Goal: Use online tool/utility: Utilize a website feature to perform a specific function

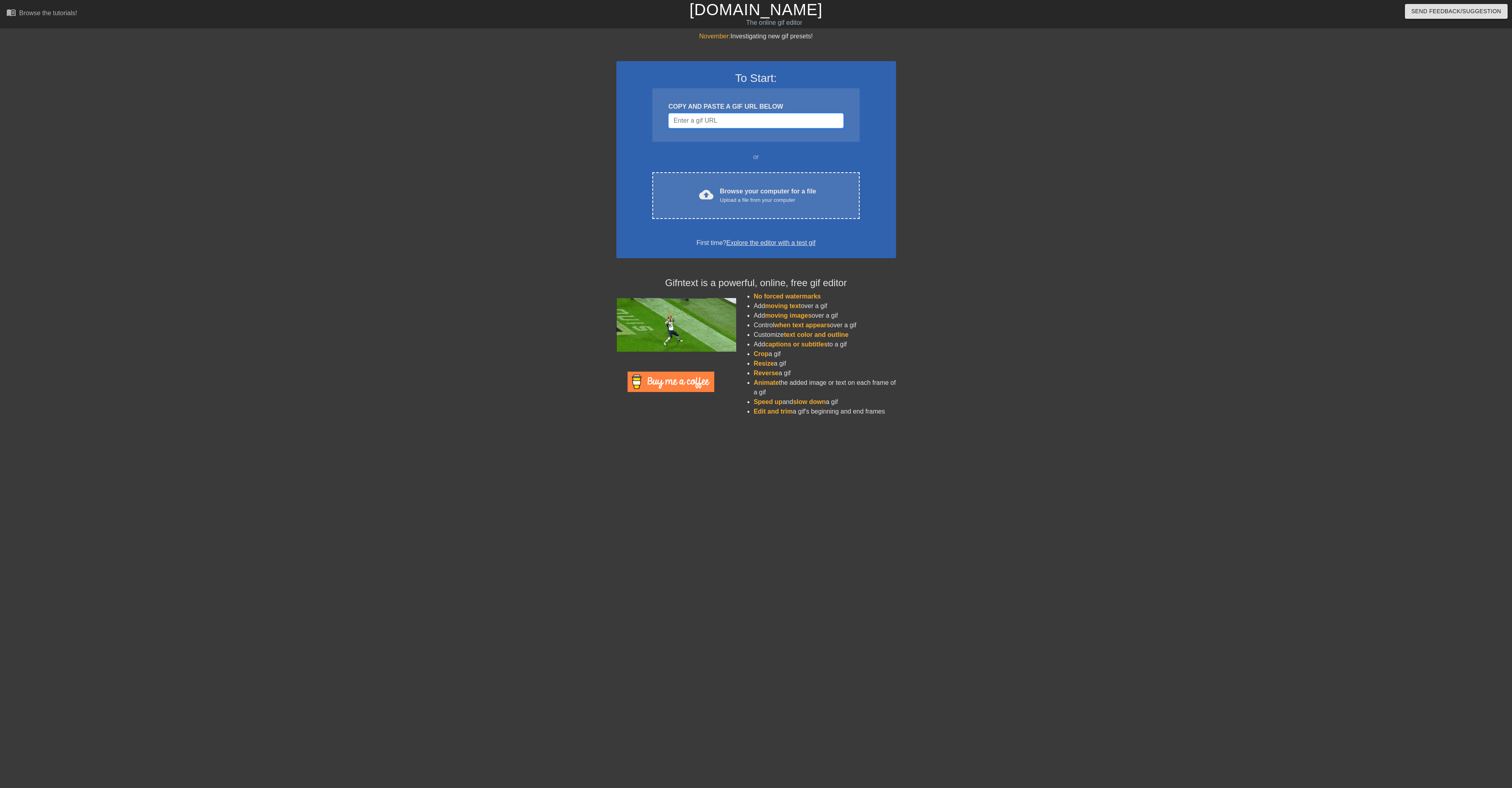
click at [739, 119] on input "Username" at bounding box center [755, 120] width 175 height 15
paste input "https://www.google.com/url?sa=i&url=https%3A%2F%2Ftenor.com%2Fview%2Ffrutiger-a…"
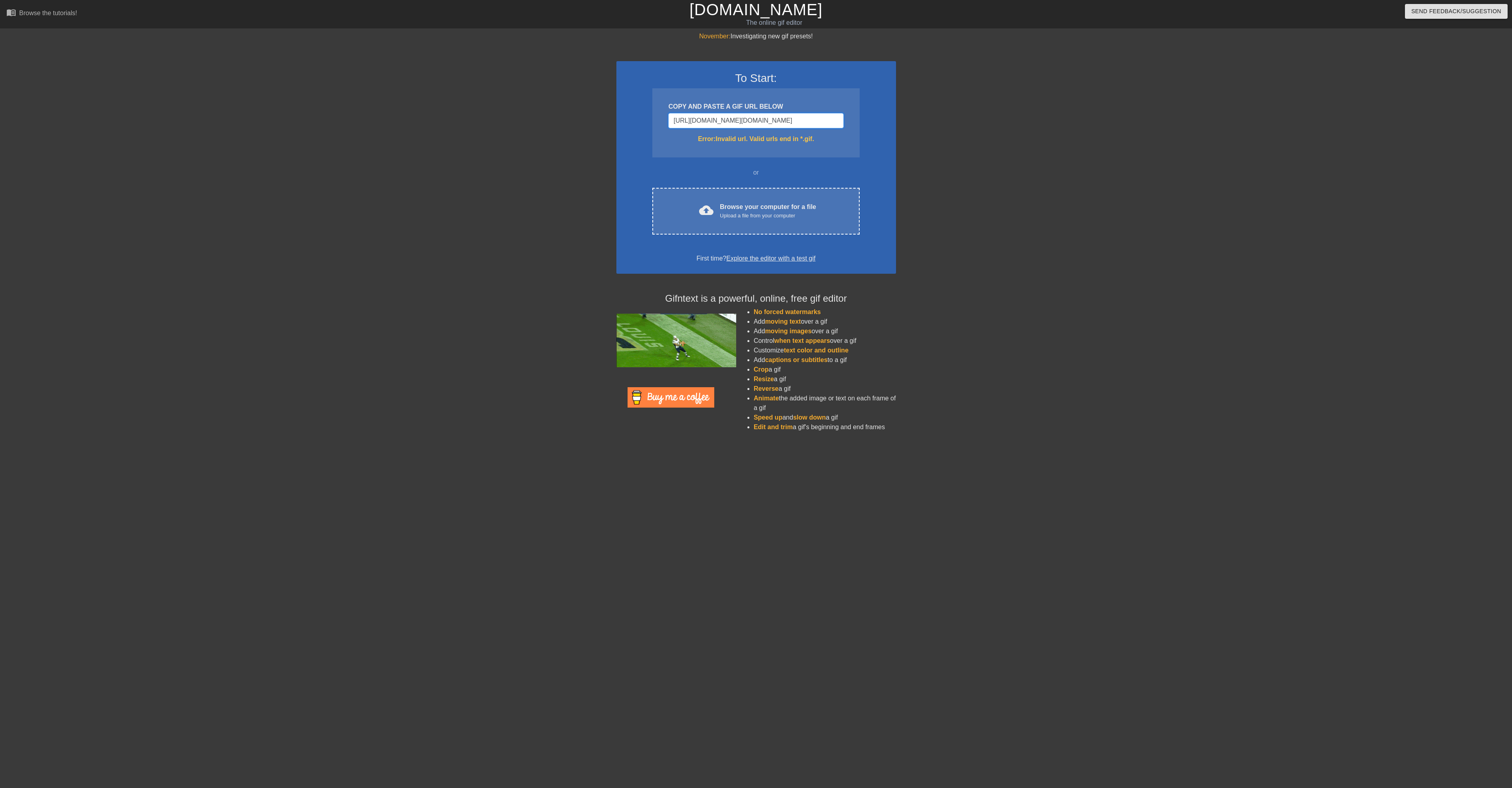
click at [733, 126] on input "https://www.google.com/url?sa=i&url=https%3A%2F%2Ftenor.com%2Fview%2Ffrutiger-a…" at bounding box center [755, 120] width 175 height 15
paste input "tenor.com/en-GB/view/frutiger-aero-gif-9937677470124098372"
click at [764, 116] on input "https://tenor.com/en-GB/view/frutiger-aero-gif-9937677470124098372" at bounding box center [755, 120] width 175 height 15
paste input "[URL][DOMAIN_NAME]"
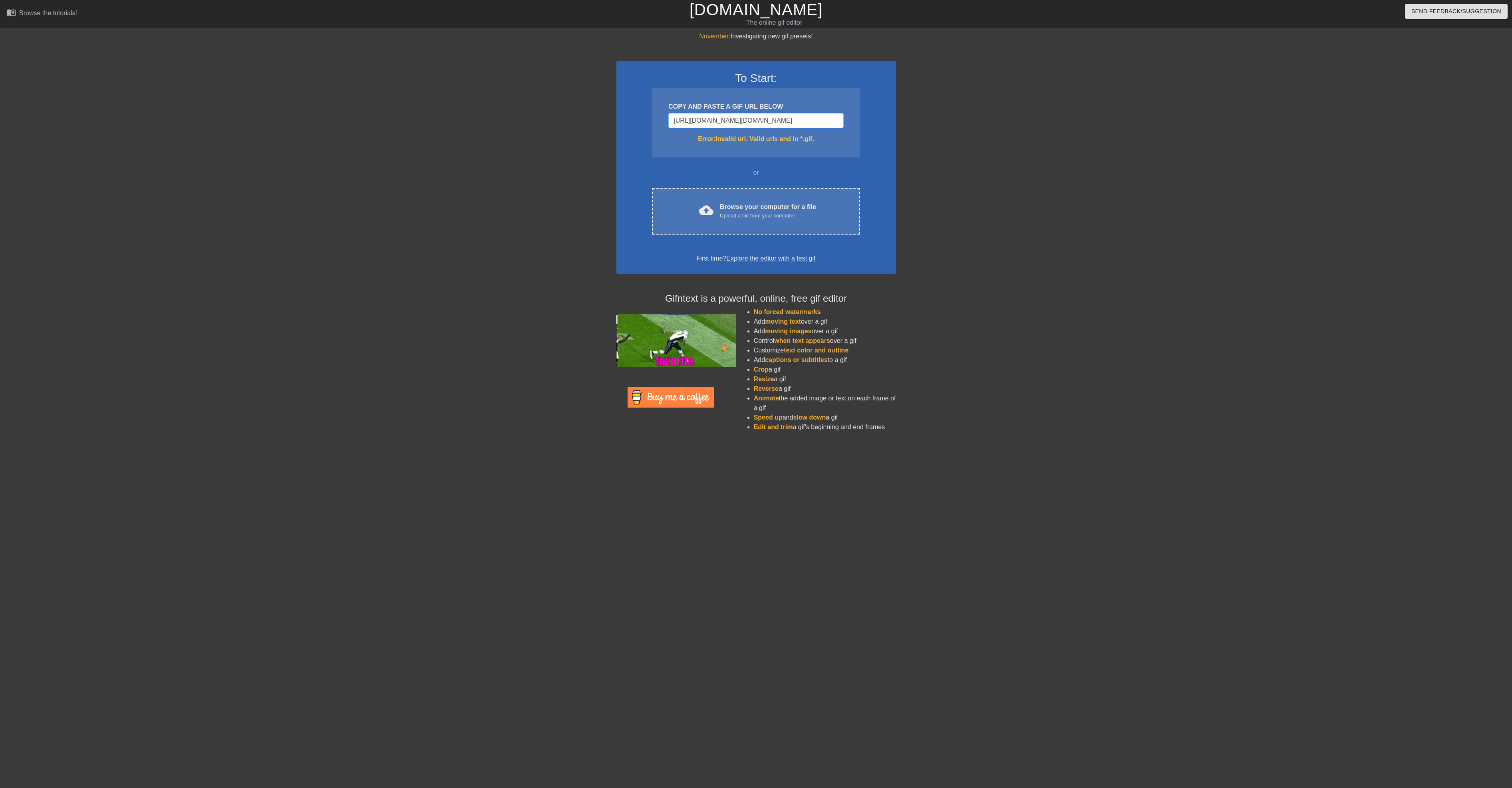
scroll to position [0, 145]
type input "https://tenor.com/en-GB/view/frutiger-aero-https://media1.tenor.com/m/iem5AcsmQ…"
click at [937, 177] on div at bounding box center [966, 152] width 120 height 240
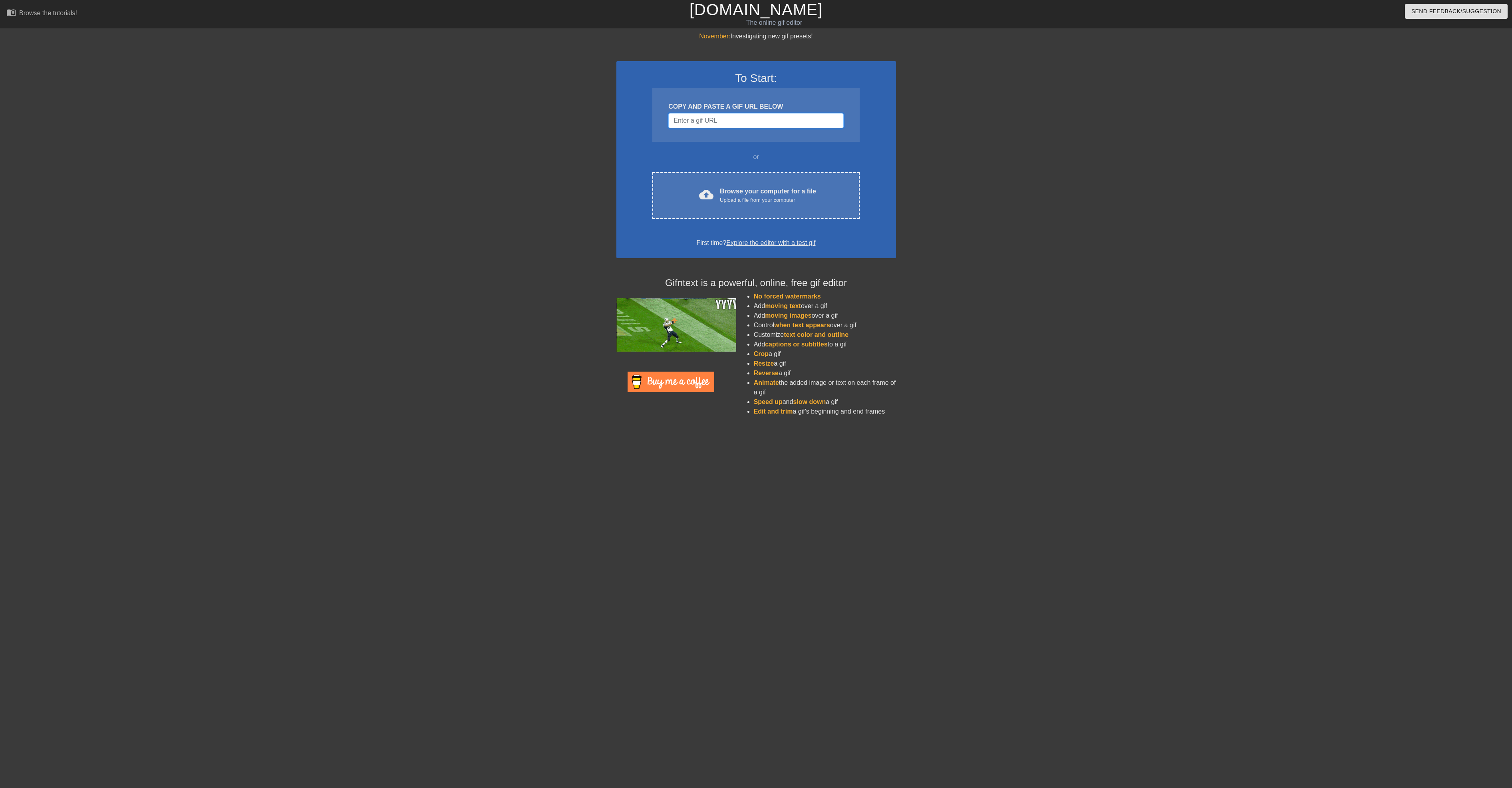
click at [718, 119] on input "Username" at bounding box center [755, 120] width 175 height 15
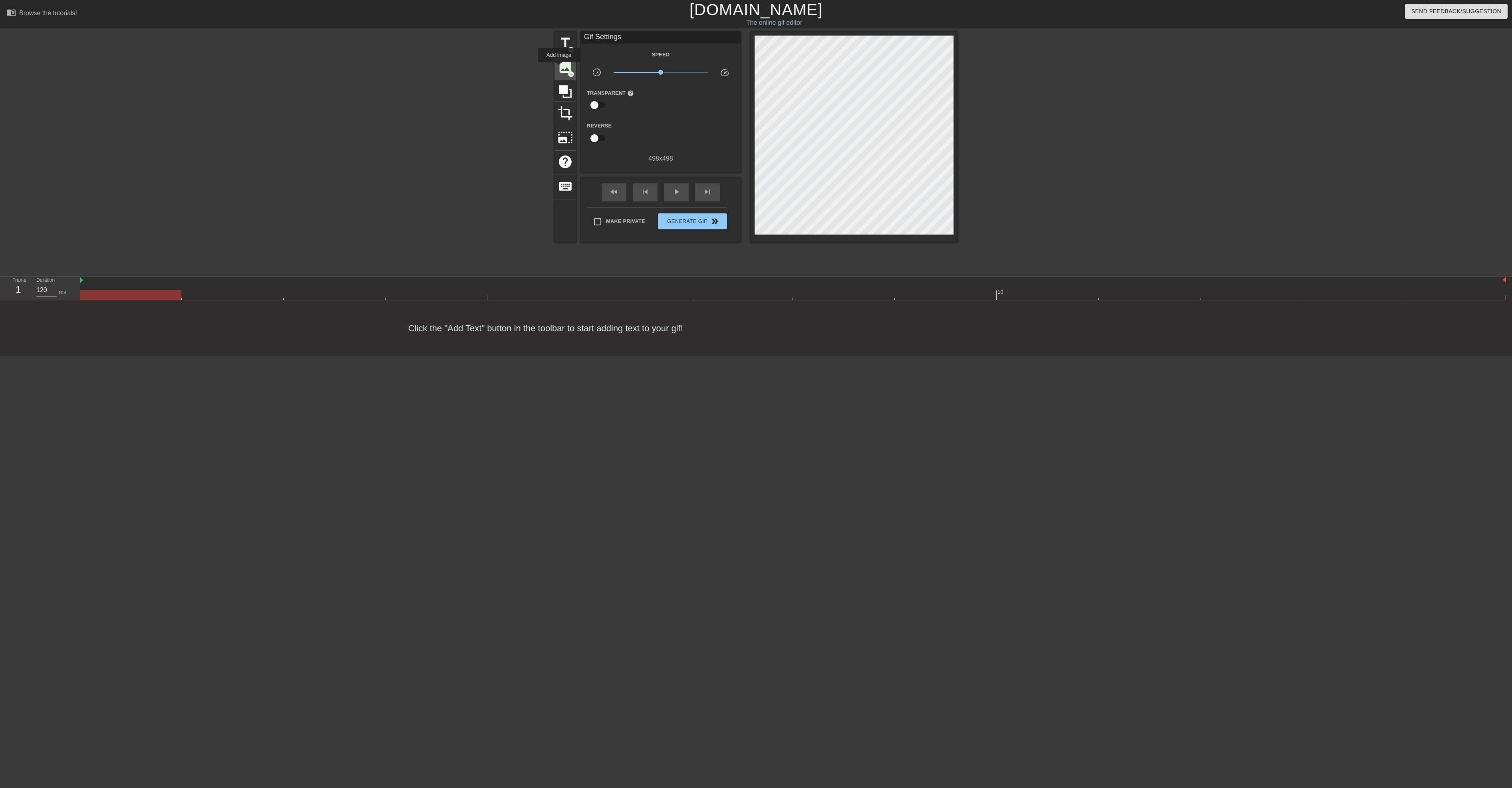
click at [559, 68] on span "image" at bounding box center [565, 67] width 15 height 15
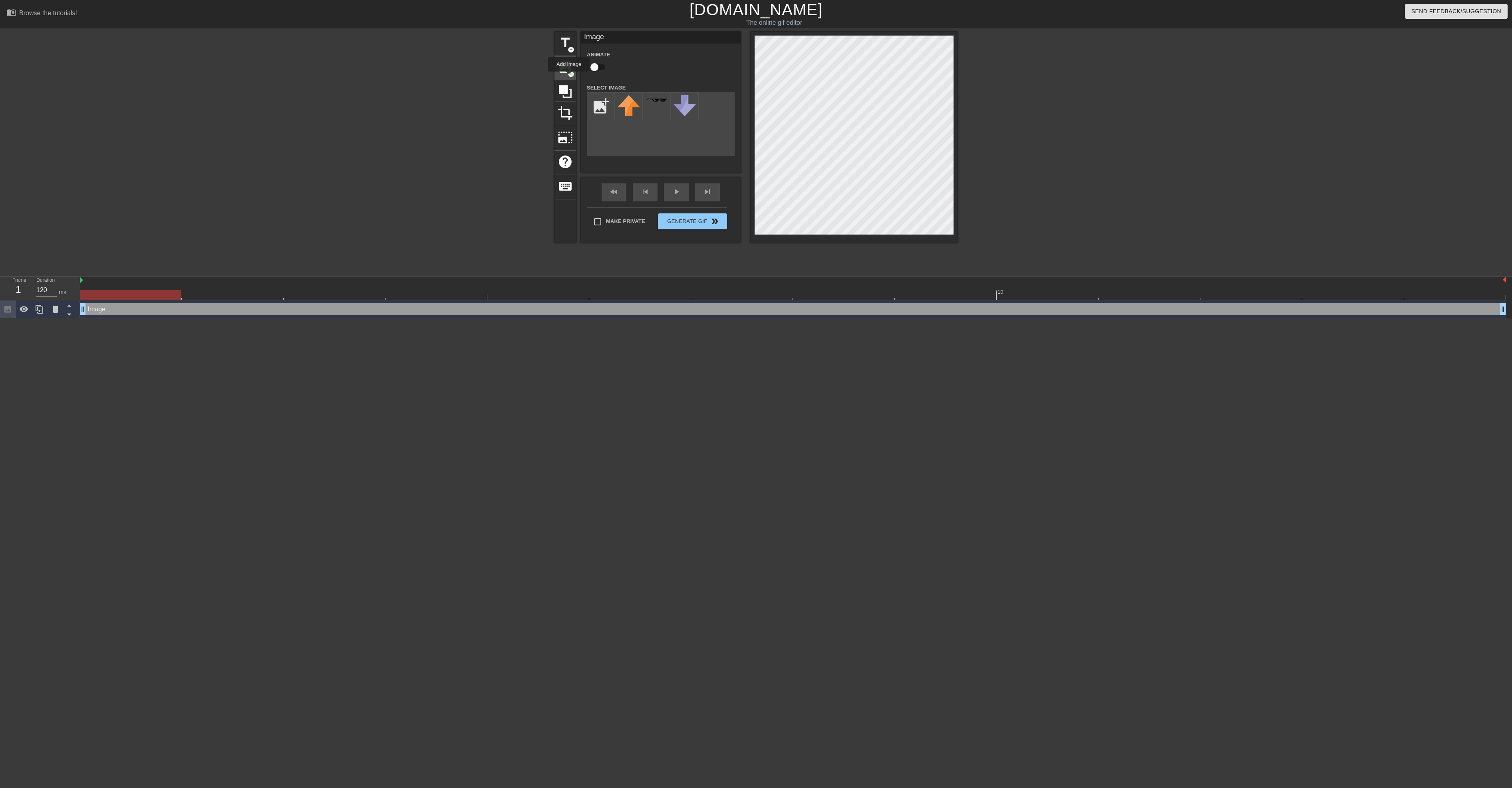
click at [569, 76] on span "add_circle" at bounding box center [571, 74] width 7 height 7
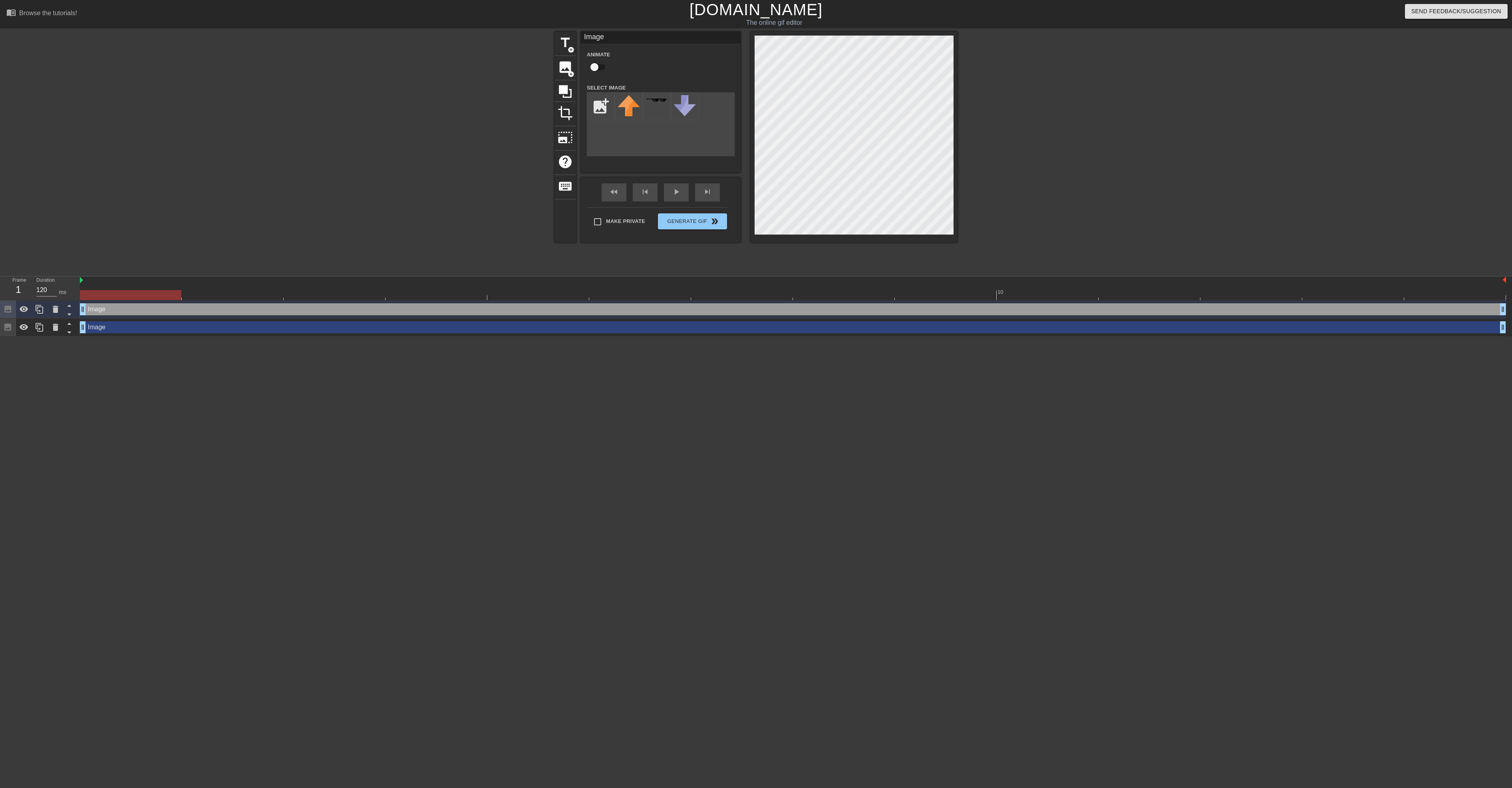
click at [98, 333] on div "Image drag_handle drag_handle" at bounding box center [793, 327] width 1426 height 12
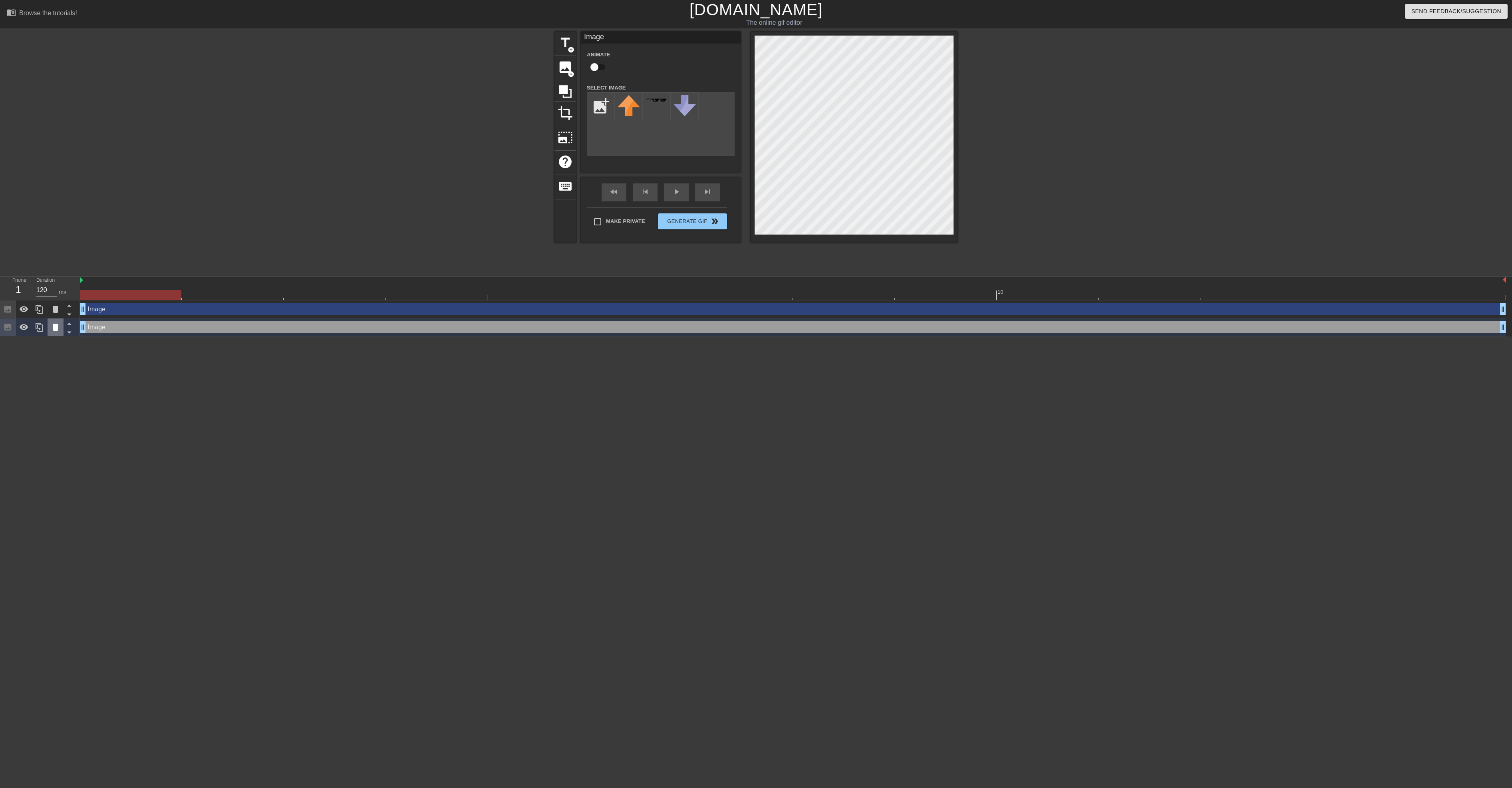
click at [59, 326] on icon at bounding box center [56, 327] width 10 height 10
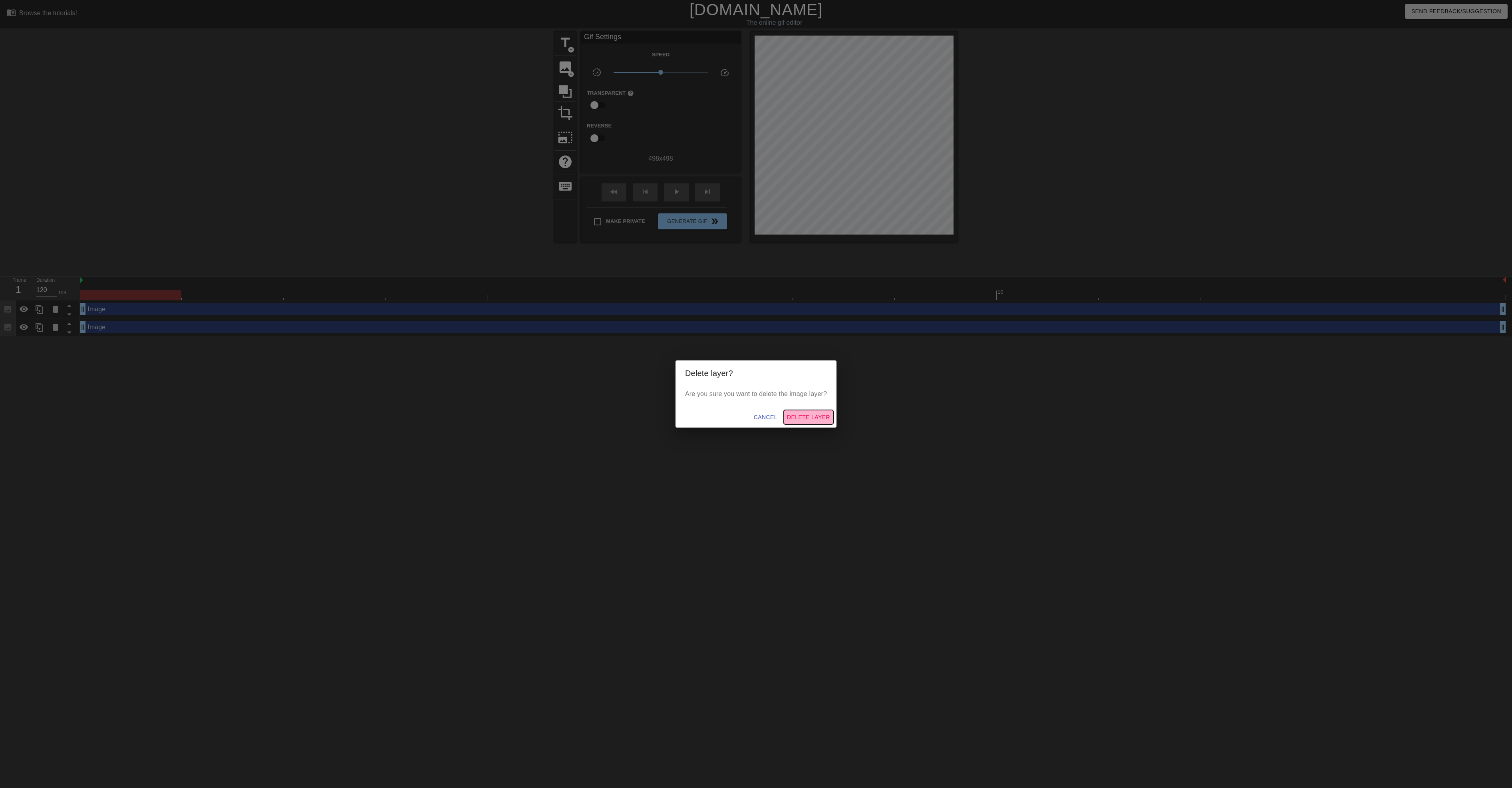
click at [801, 418] on span "Delete Layer" at bounding box center [809, 418] width 43 height 10
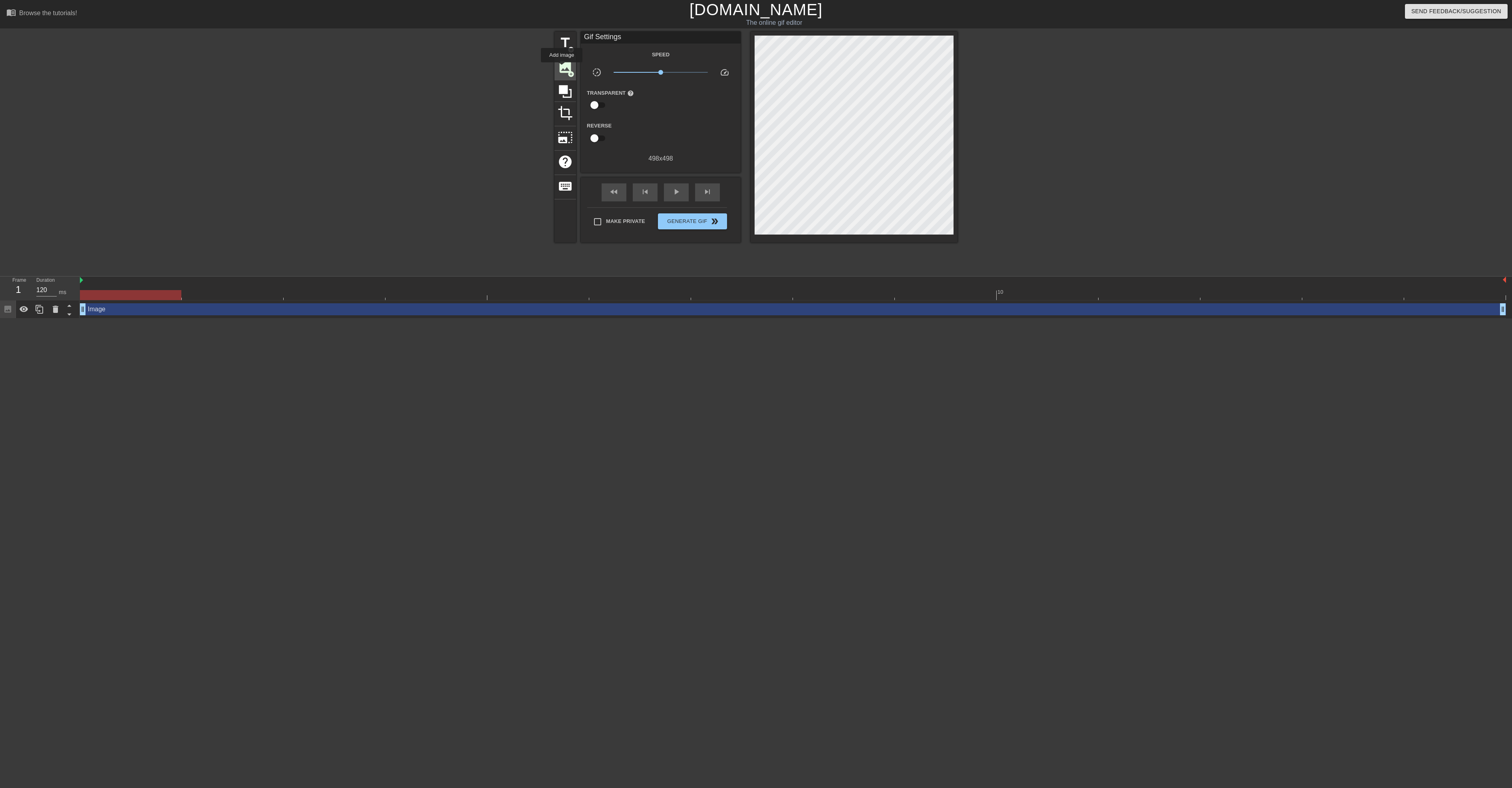
click at [562, 68] on span "image" at bounding box center [565, 67] width 15 height 15
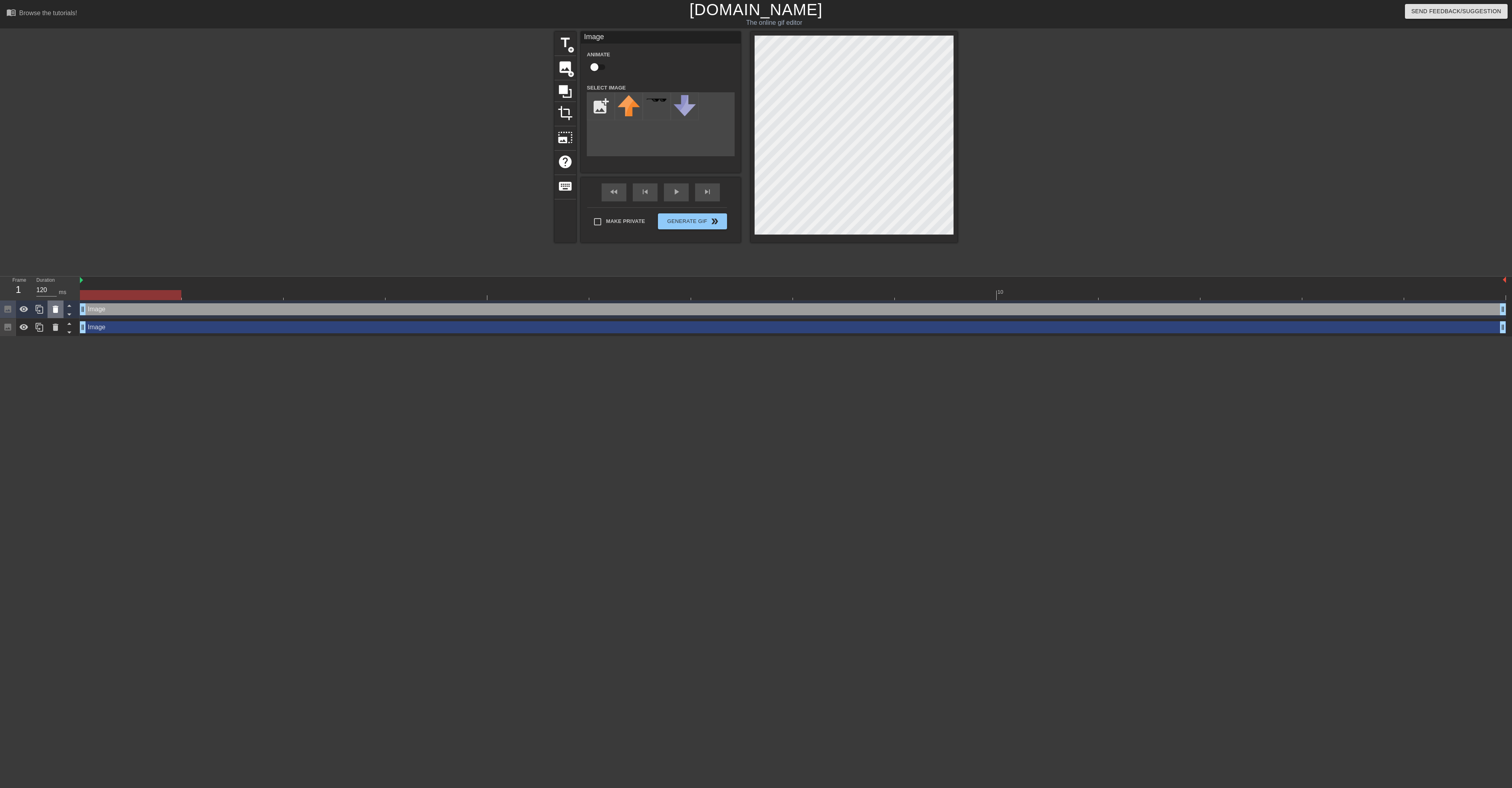
click at [57, 313] on icon at bounding box center [56, 309] width 10 height 10
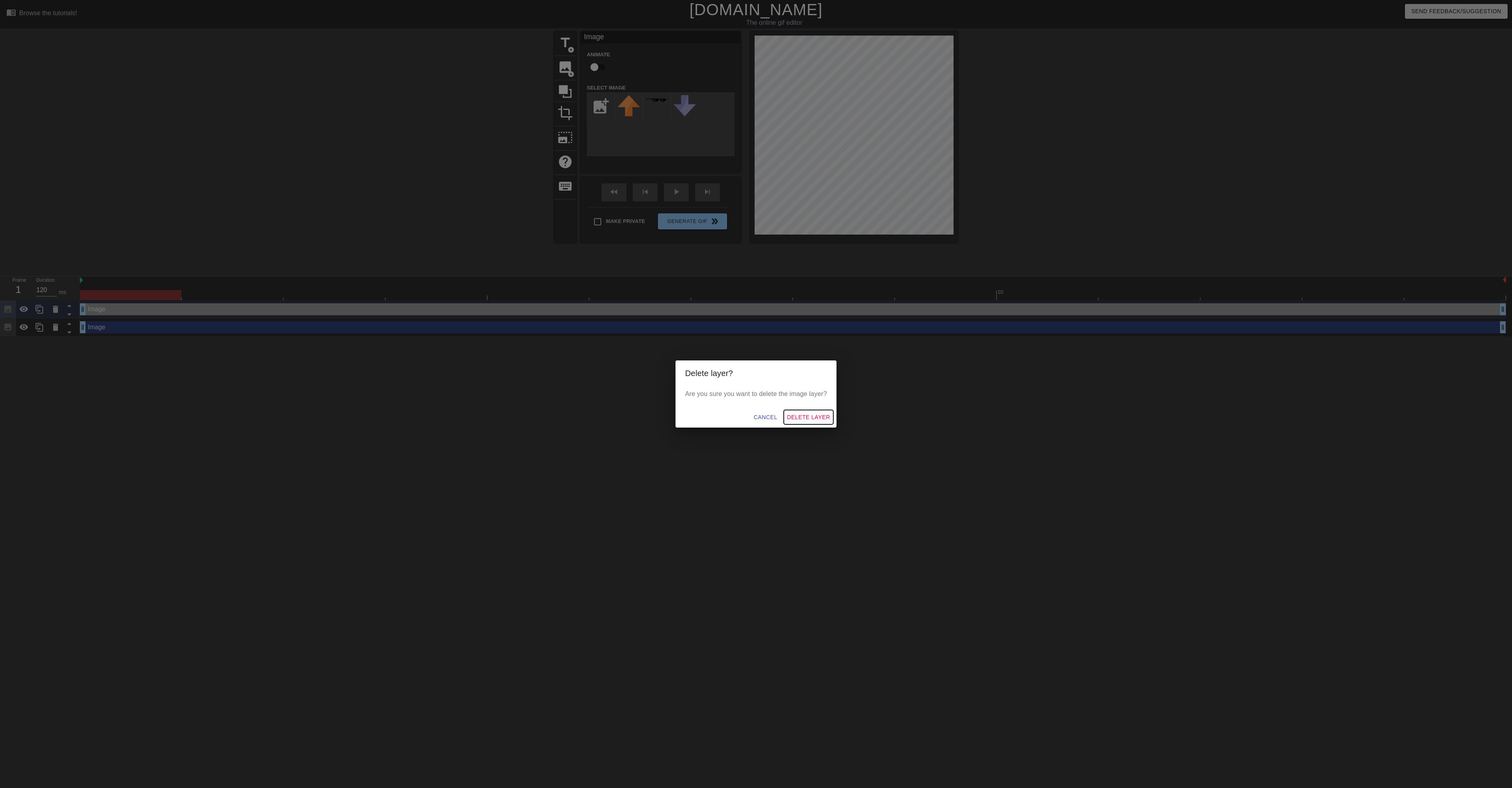
click at [804, 416] on span "Delete Layer" at bounding box center [809, 418] width 43 height 10
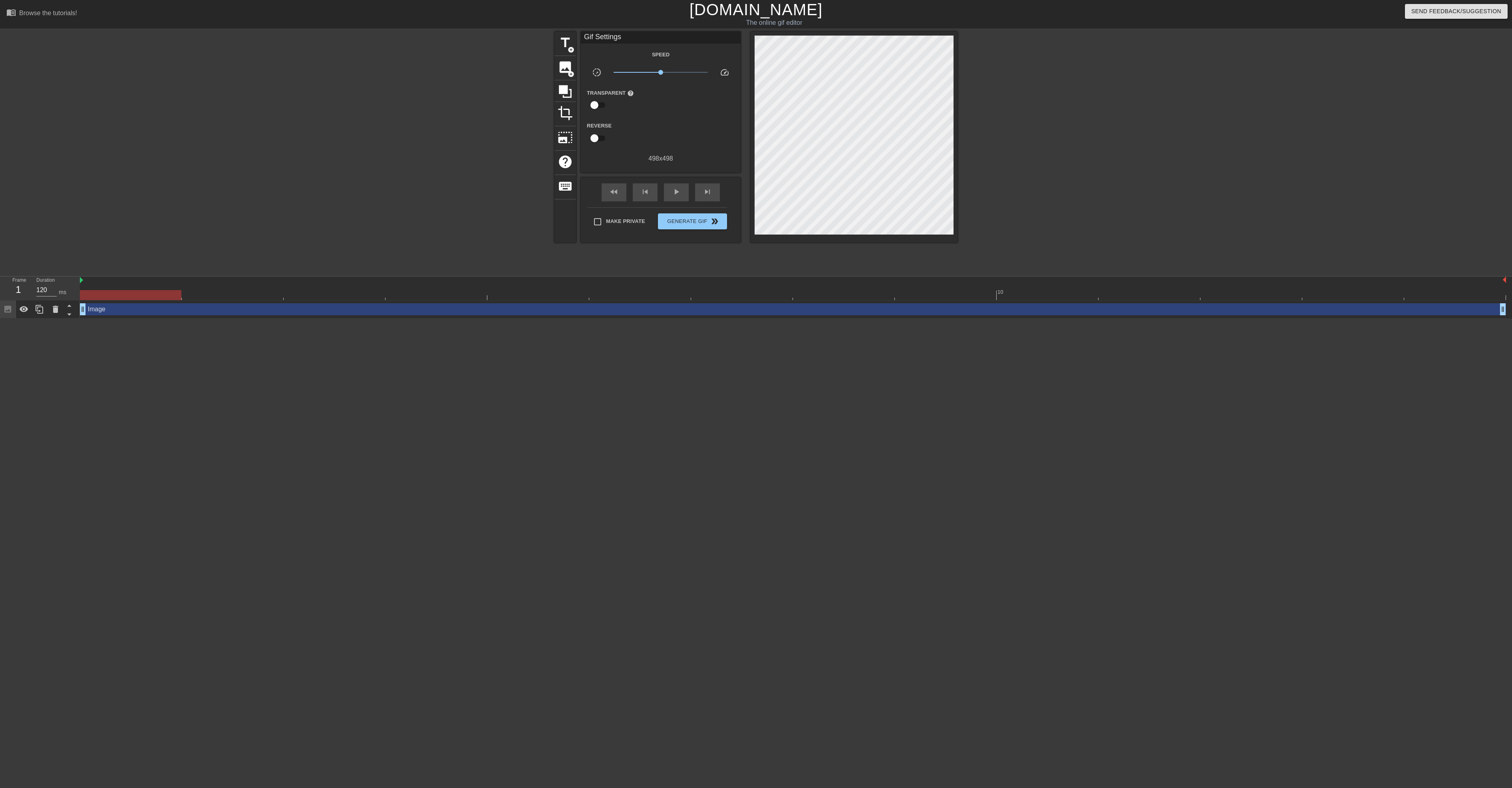
click at [114, 312] on div "Image drag_handle drag_handle" at bounding box center [793, 309] width 1426 height 12
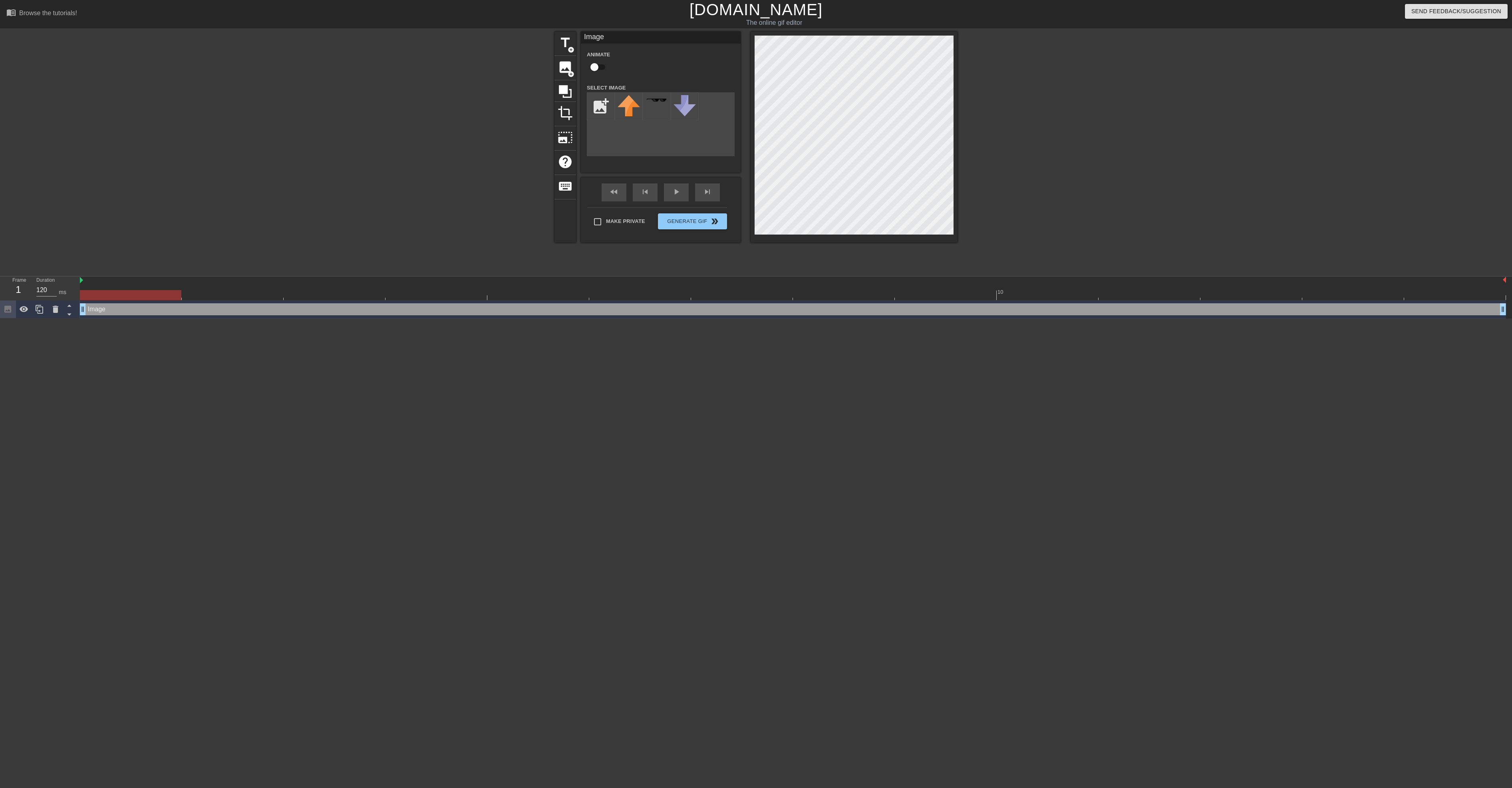
click at [114, 312] on div "Image drag_handle drag_handle" at bounding box center [793, 309] width 1426 height 12
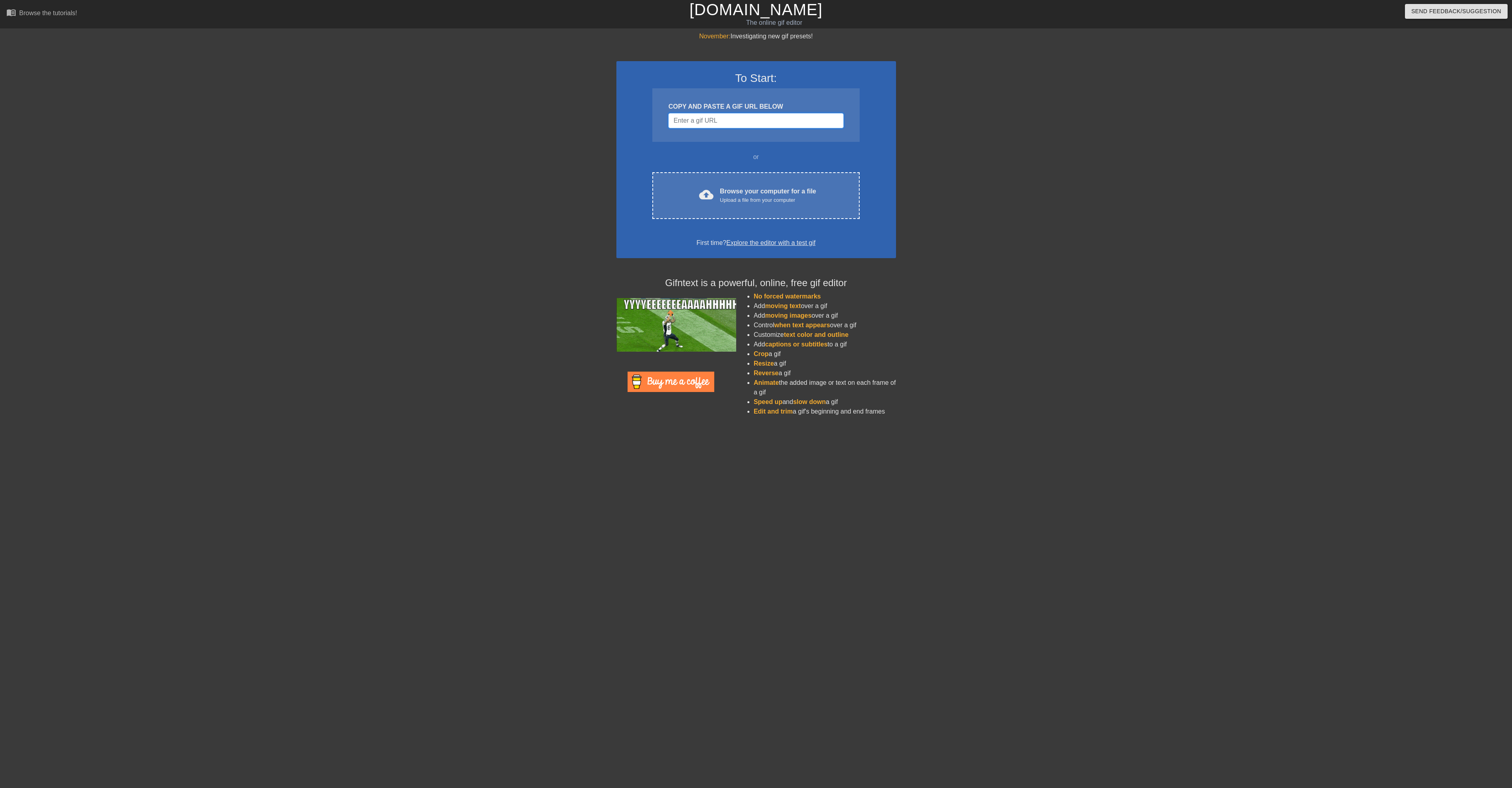
click at [785, 122] on input "Username" at bounding box center [755, 120] width 175 height 15
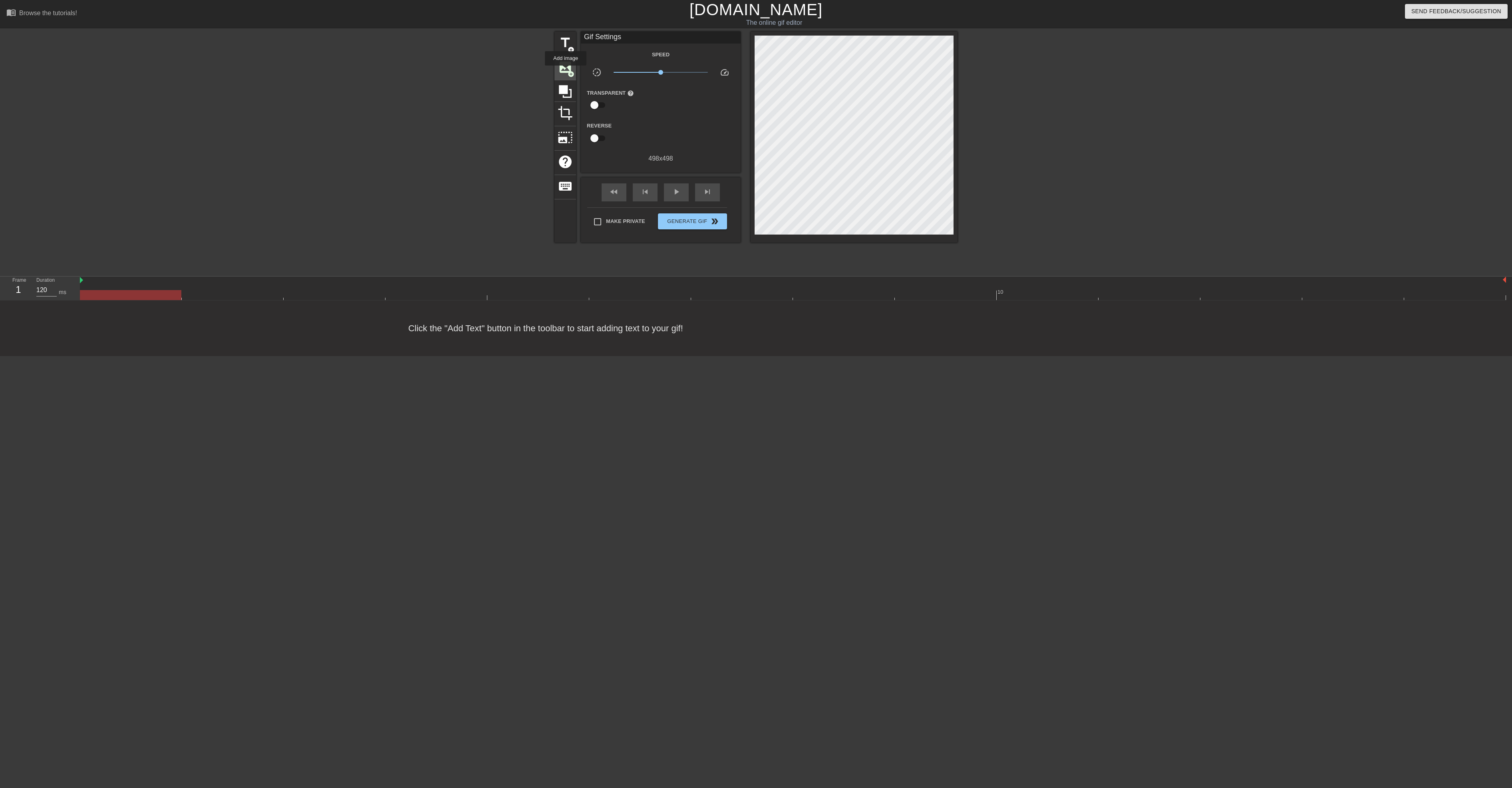
click at [565, 71] on span "image" at bounding box center [565, 67] width 15 height 15
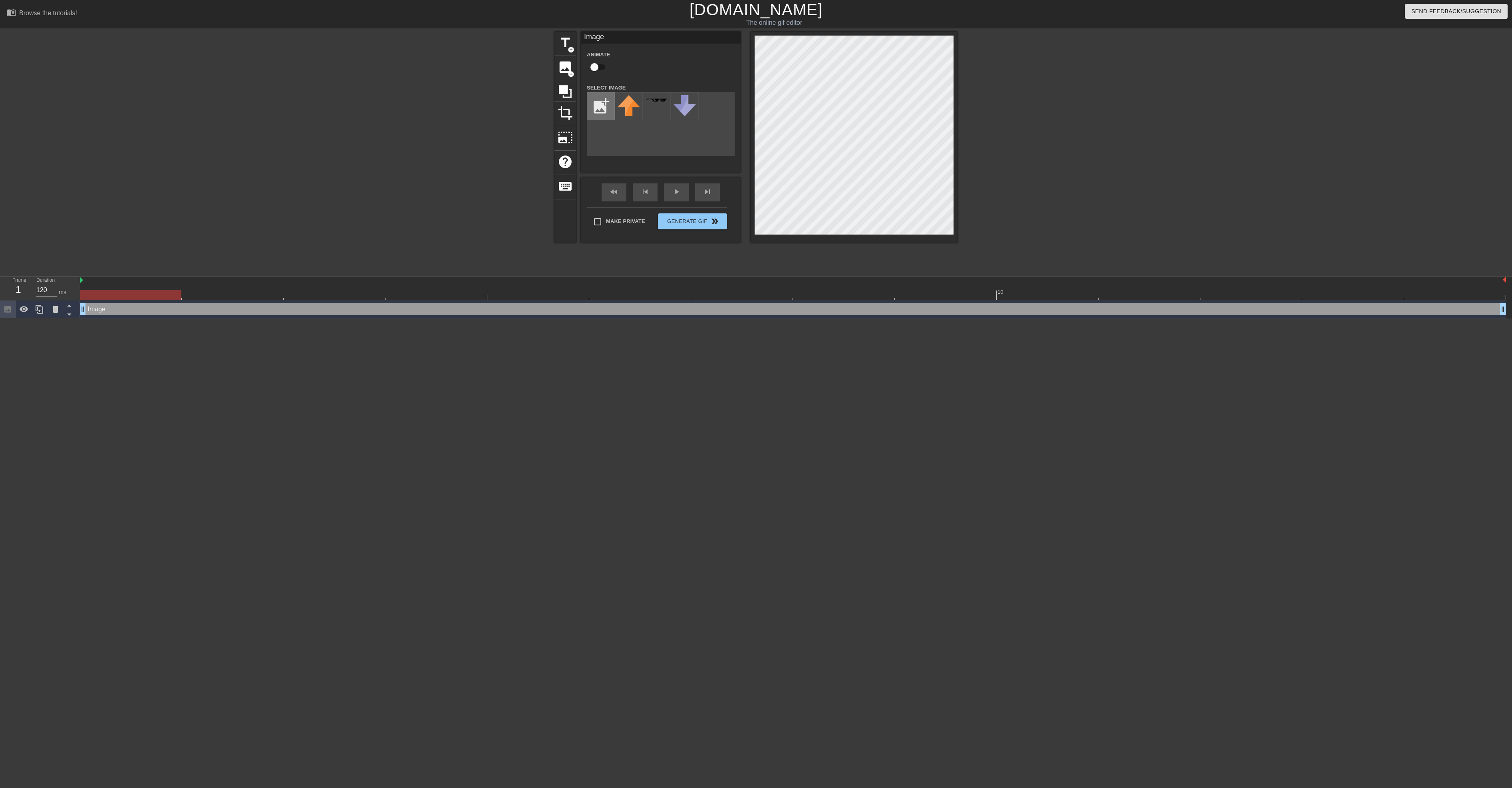
click at [604, 111] on input "file" at bounding box center [601, 106] width 27 height 27
type input "C:\fakepath\Screenshot from [DATE] [DATE].png"
drag, startPoint x: 628, startPoint y: 107, endPoint x: 856, endPoint y: 350, distance: 333.2
click at [856, 319] on html "menu_book Browse the tutorials! [DOMAIN_NAME] The online gif editor Send Feedba…" at bounding box center [756, 159] width 1512 height 319
click at [634, 121] on img at bounding box center [628, 109] width 23 height 28
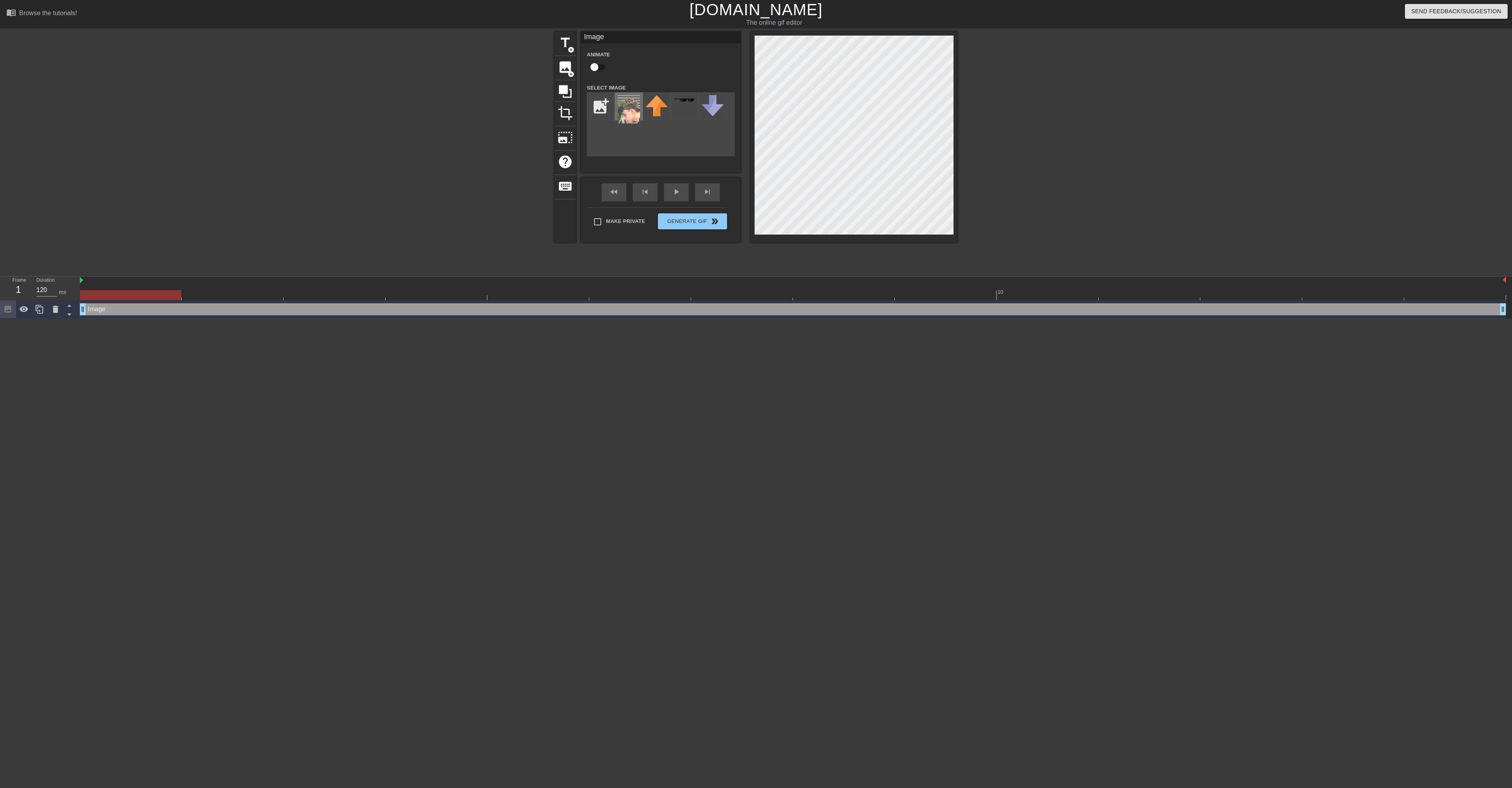
click at [634, 121] on img at bounding box center [628, 109] width 23 height 28
click at [51, 314] on icon at bounding box center [56, 309] width 10 height 10
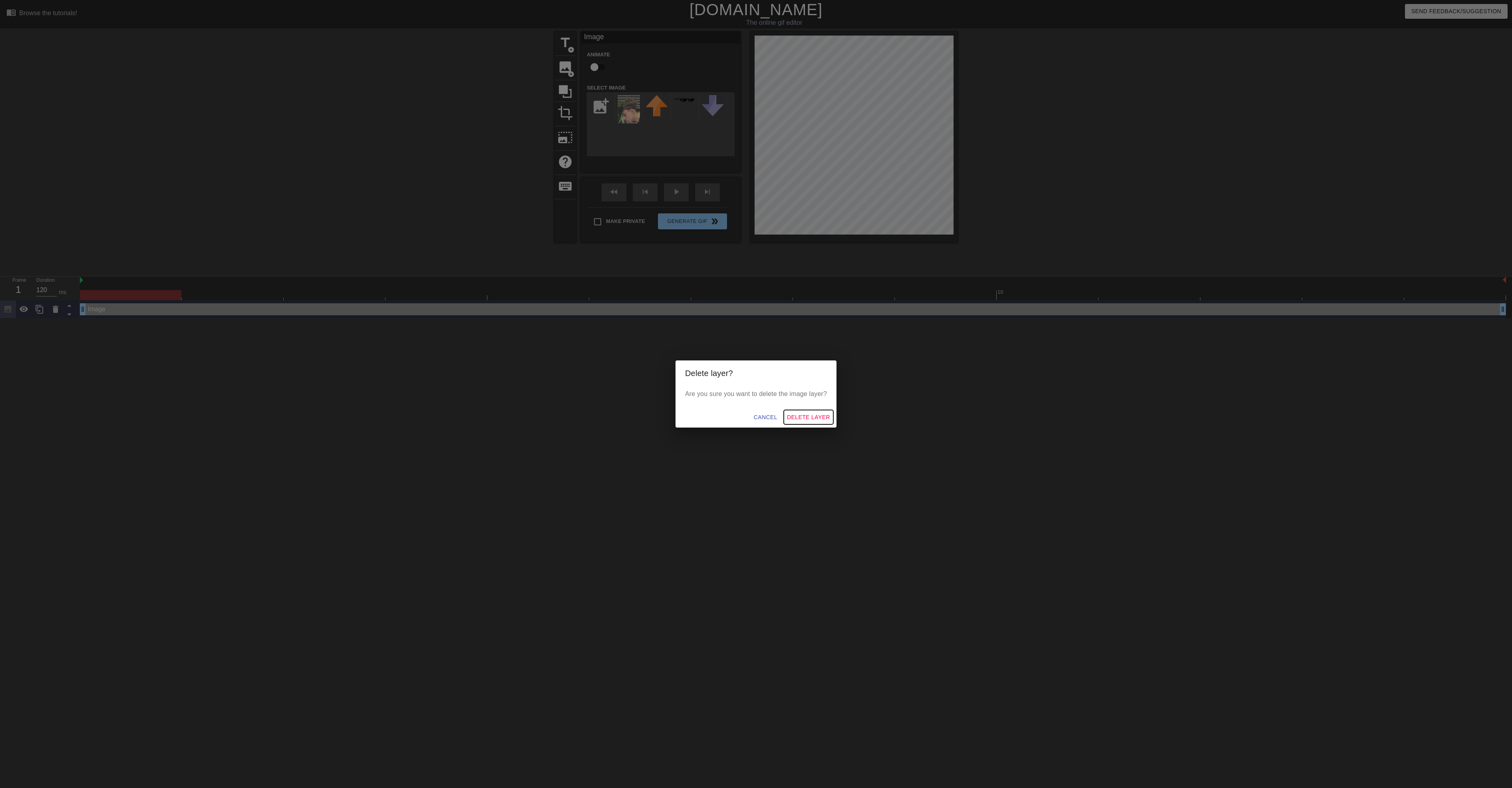
click at [802, 418] on span "Delete Layer" at bounding box center [809, 418] width 43 height 10
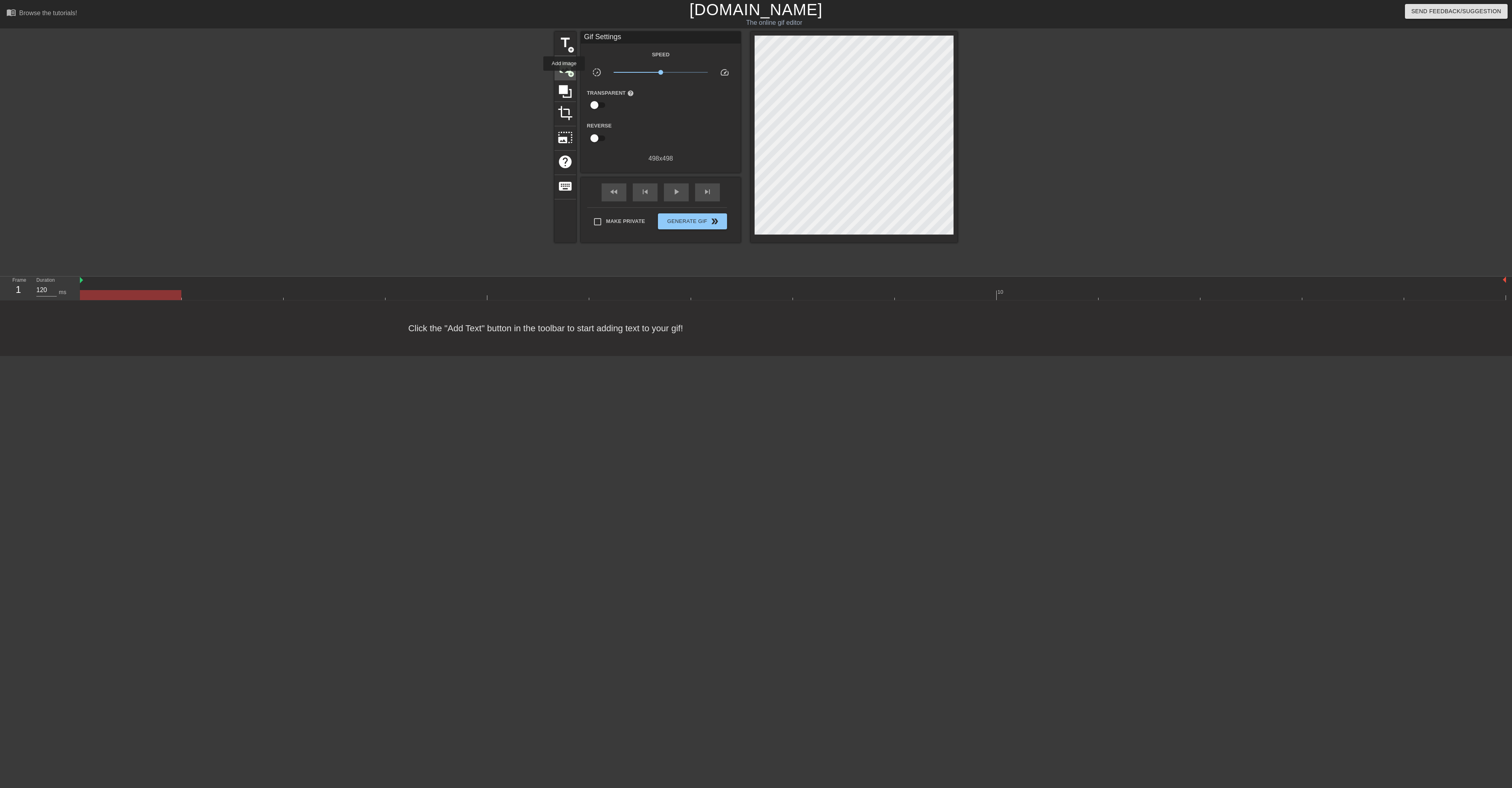
click at [564, 76] on div "image add_circle" at bounding box center [565, 68] width 21 height 24
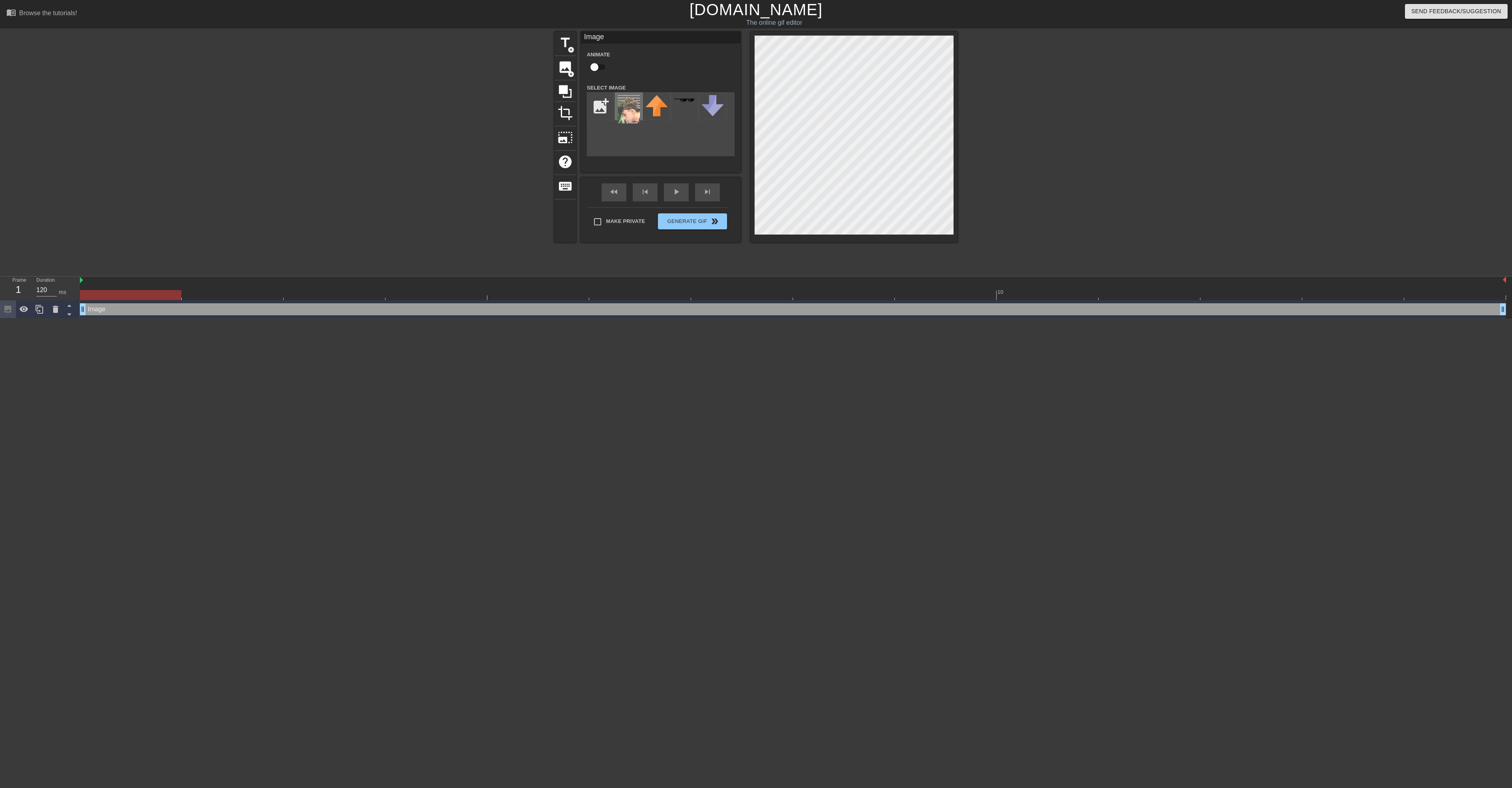
click at [634, 116] on img at bounding box center [628, 109] width 23 height 28
click at [1136, 207] on div "title add_circle image add_circle crop photo_size_select_large help keyboard Im…" at bounding box center [756, 152] width 1512 height 240
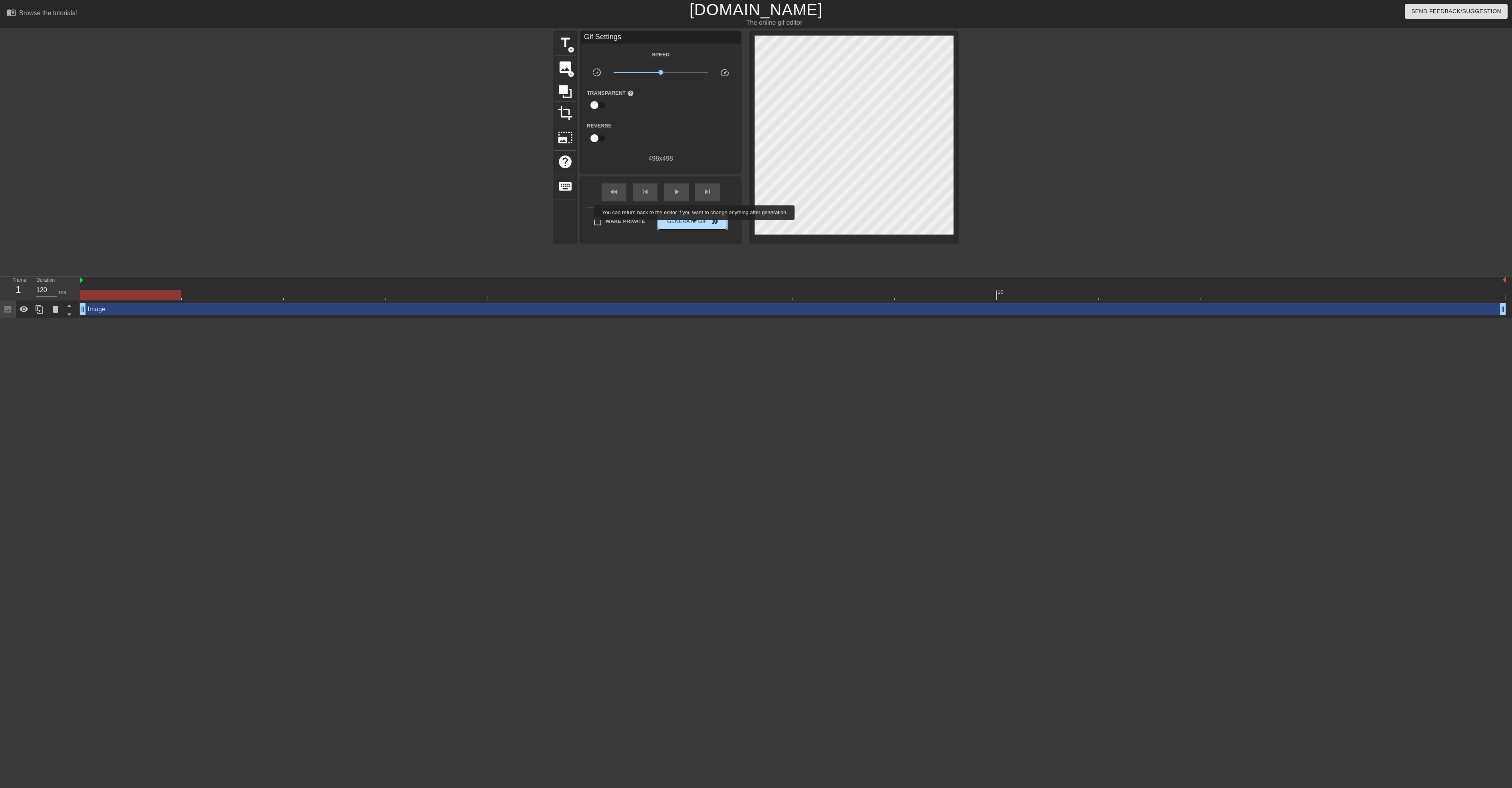
click at [694, 225] on span "Generate Gif double_arrow" at bounding box center [692, 221] width 63 height 10
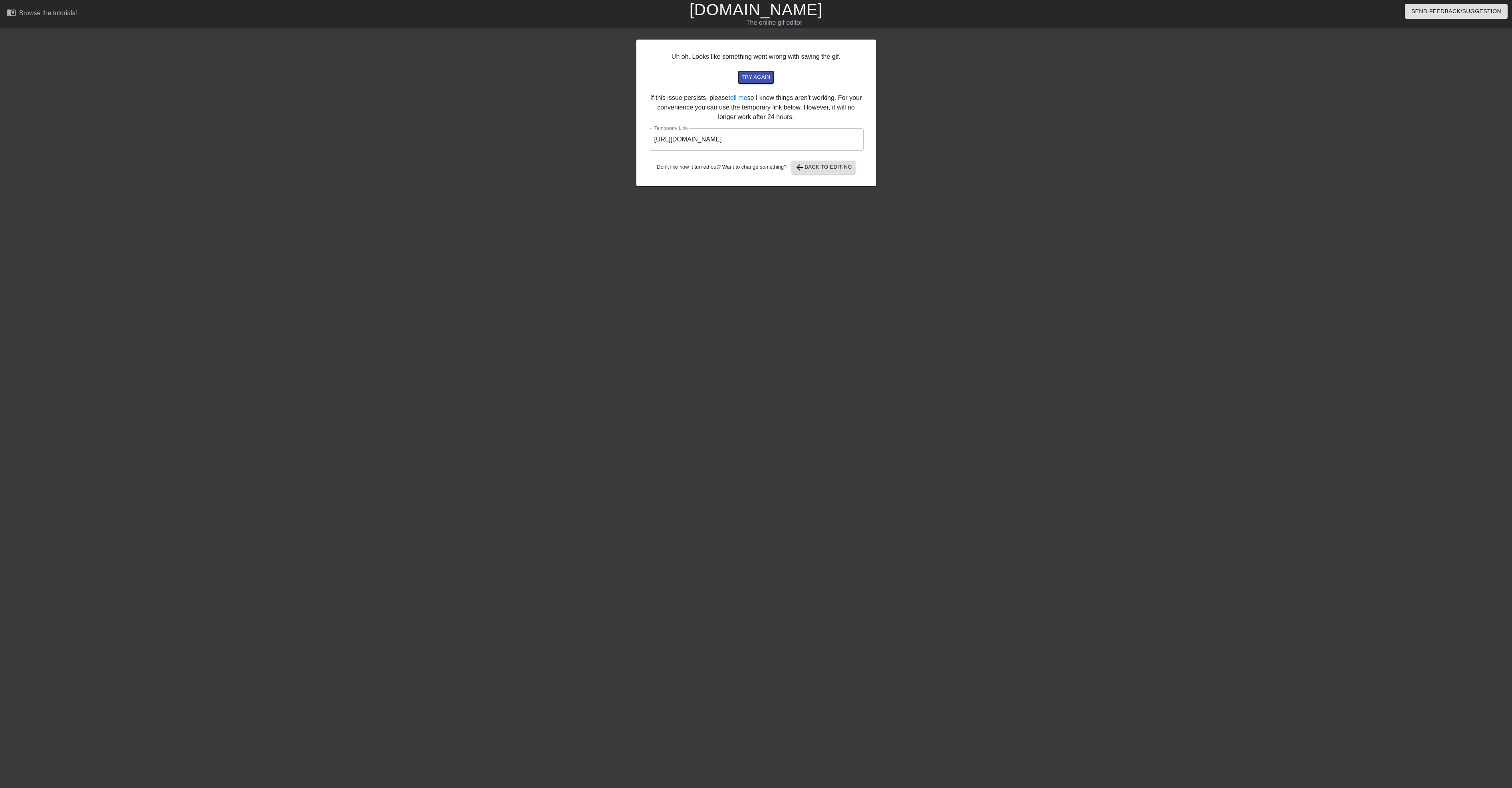
click at [749, 75] on span "try again" at bounding box center [755, 77] width 29 height 9
click at [770, 139] on input "[URL][DOMAIN_NAME]" at bounding box center [756, 139] width 215 height 23
